Goal: Transaction & Acquisition: Obtain resource

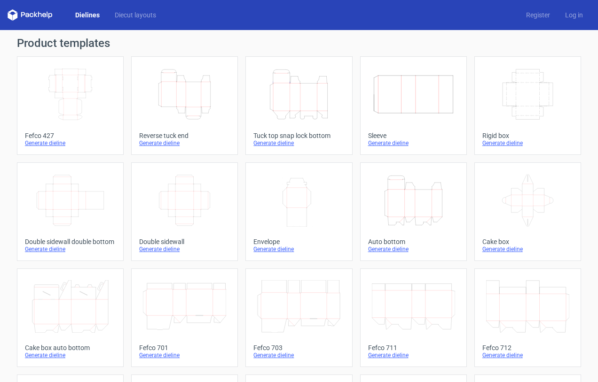
click at [187, 96] on icon "Height Depth Width" at bounding box center [184, 94] width 83 height 53
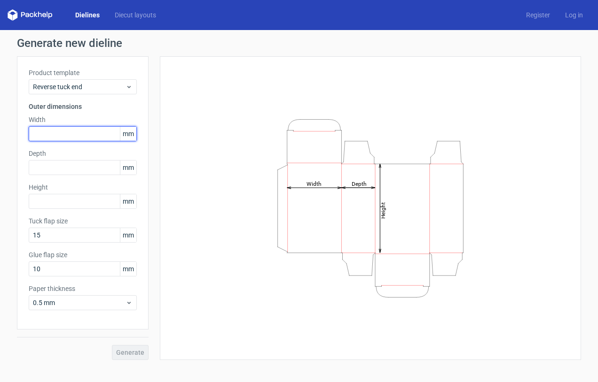
click at [89, 128] on input "text" at bounding box center [83, 133] width 108 height 15
type input "90"
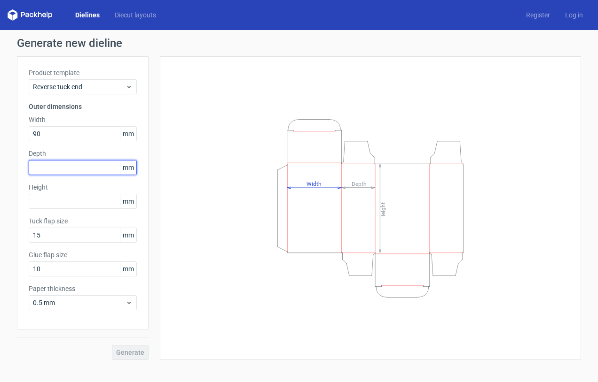
click at [79, 166] on input "text" at bounding box center [83, 167] width 108 height 15
type input "42"
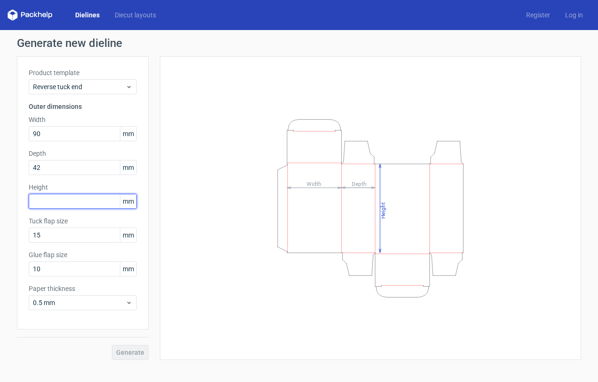
click at [76, 204] on input "text" at bounding box center [83, 201] width 108 height 15
type input "186"
click at [141, 350] on span "Generate" at bounding box center [130, 353] width 28 height 7
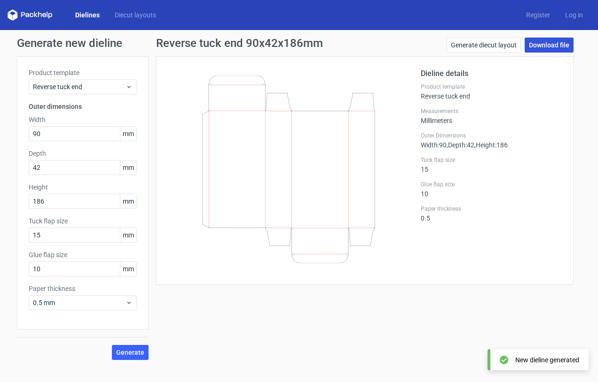
click at [552, 44] on link "Download file" at bounding box center [548, 45] width 49 height 15
